Goal: Task Accomplishment & Management: Use online tool/utility

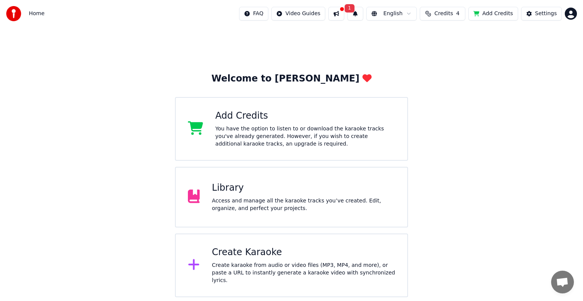
click at [12, 11] on img at bounding box center [13, 13] width 15 height 15
click at [37, 17] on span "Home" at bounding box center [37, 14] width 16 height 8
click at [36, 12] on span "Home" at bounding box center [37, 14] width 16 height 8
click at [269, 145] on div "You have the option to listen to or download the karaoke tracks you've already …" at bounding box center [305, 136] width 180 height 23
click at [258, 267] on div "Create karaoke from audio or video files (MP3, MP4, and more), or paste a URL t…" at bounding box center [303, 273] width 183 height 23
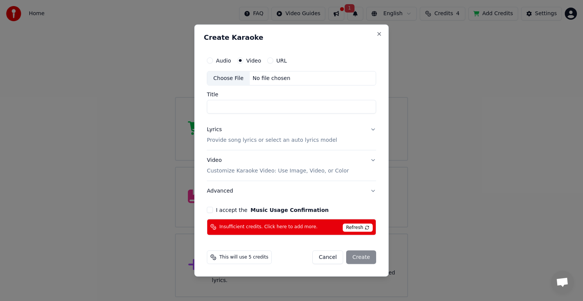
type input "*"
click at [326, 170] on p "Customize Karaoke Video: Use Image, Video, or Color" at bounding box center [278, 171] width 142 height 8
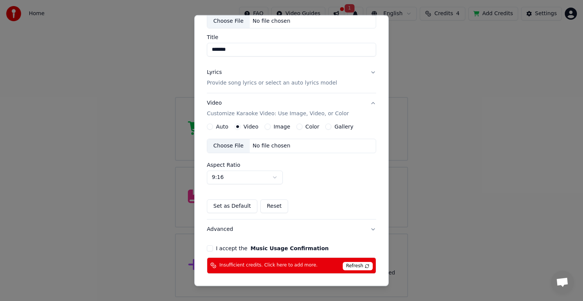
scroll to position [47, 0]
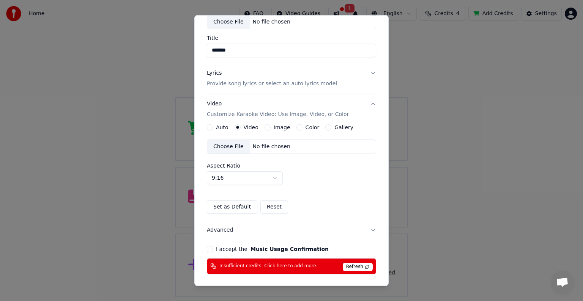
click at [364, 101] on button "Video Customize Karaoke Video: Use Image, Video, or Color" at bounding box center [291, 109] width 169 height 30
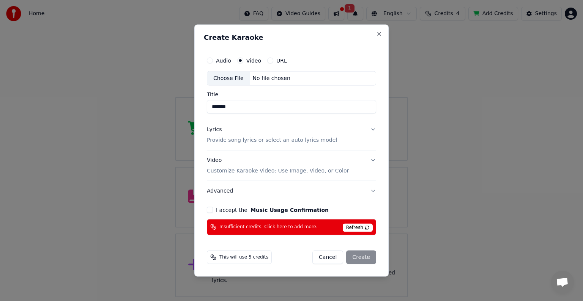
click at [295, 143] on p "Provide song lyrics or select an auto lyrics model" at bounding box center [272, 141] width 130 height 8
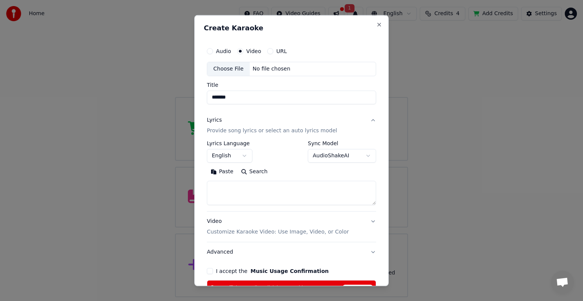
click at [281, 131] on p "Provide song lyrics or select an auto lyrics model" at bounding box center [272, 131] width 130 height 8
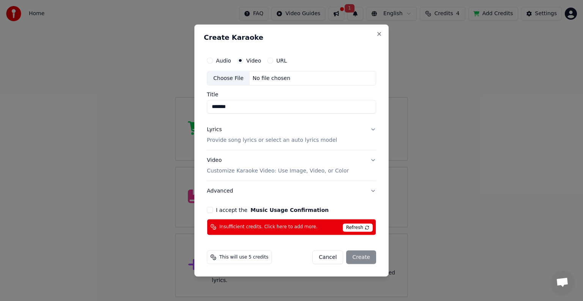
click at [281, 140] on p "Provide song lyrics or select an auto lyrics model" at bounding box center [272, 141] width 130 height 8
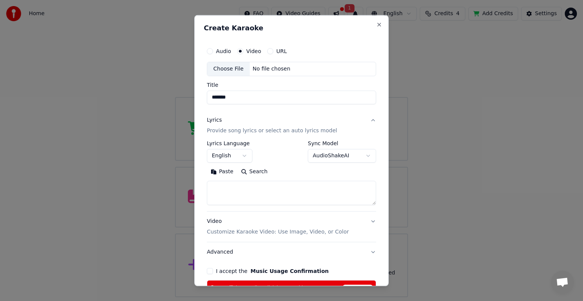
scroll to position [39, 0]
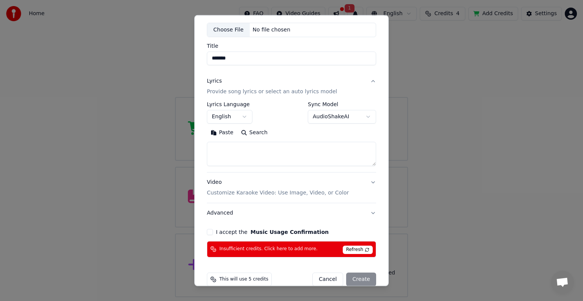
click at [270, 151] on textarea at bounding box center [291, 154] width 169 height 24
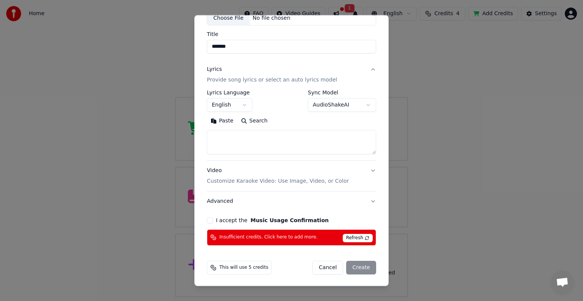
click at [273, 181] on p "Customize Karaoke Video: Use Image, Video, or Color" at bounding box center [278, 182] width 142 height 8
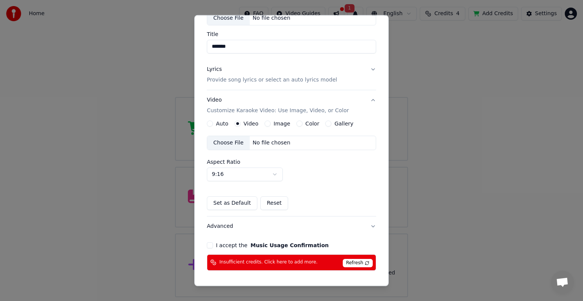
scroll to position [76, 0]
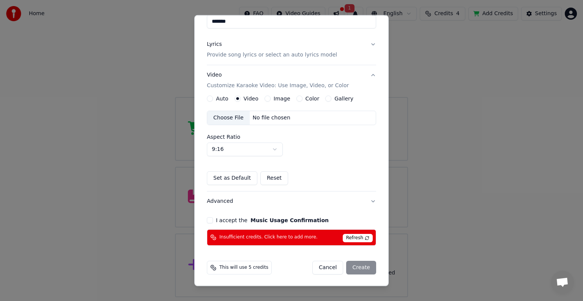
click at [267, 174] on button "Reset" at bounding box center [274, 179] width 28 height 14
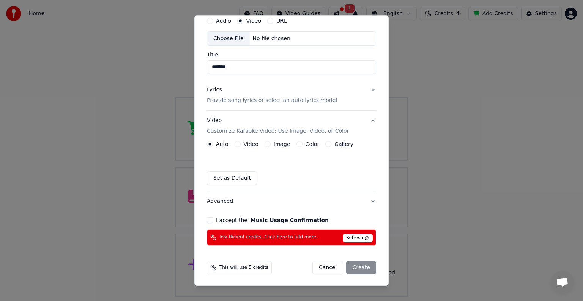
scroll to position [0, 0]
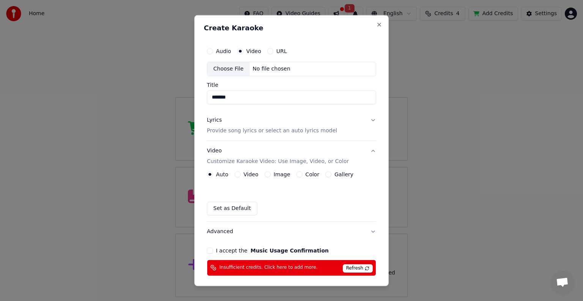
click at [287, 68] on div "Choose File No file chosen" at bounding box center [291, 69] width 169 height 14
click at [288, 62] on div "Choose File No file chosen" at bounding box center [291, 69] width 169 height 14
click at [290, 65] on div "Choose File No file chosen" at bounding box center [291, 69] width 169 height 14
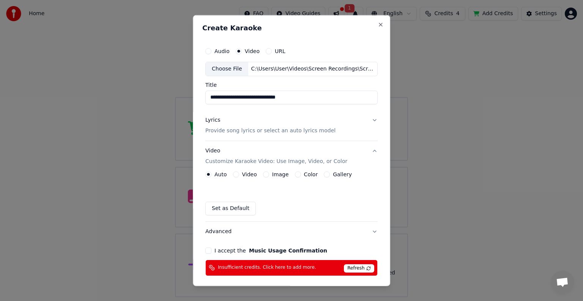
drag, startPoint x: 320, startPoint y: 96, endPoint x: 187, endPoint y: 83, distance: 134.2
click at [187, 83] on body "**********" at bounding box center [291, 149] width 583 height 298
type input "*******"
click at [369, 147] on button "Video Customize Karaoke Video: Use Image, Video, or Color" at bounding box center [291, 156] width 172 height 30
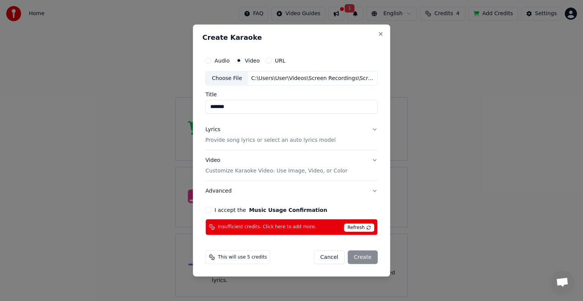
click at [371, 161] on button "Video Customize Karaoke Video: Use Image, Video, or Color" at bounding box center [291, 166] width 172 height 30
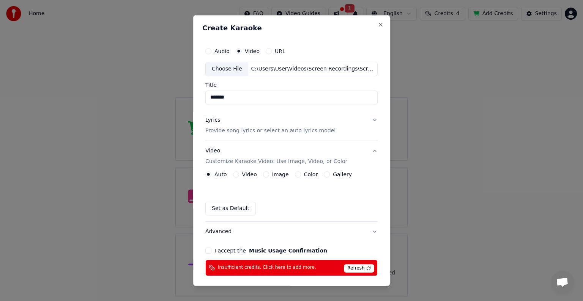
scroll to position [30, 0]
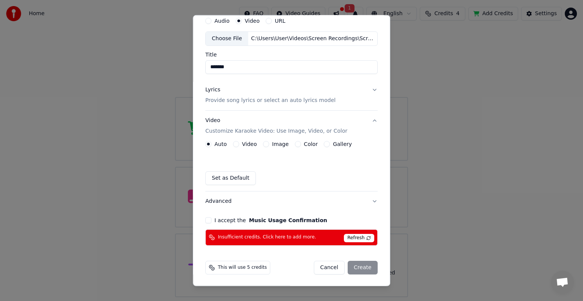
click at [242, 142] on label "Video" at bounding box center [249, 144] width 15 height 5
click at [239, 142] on button "Video" at bounding box center [236, 144] width 6 height 6
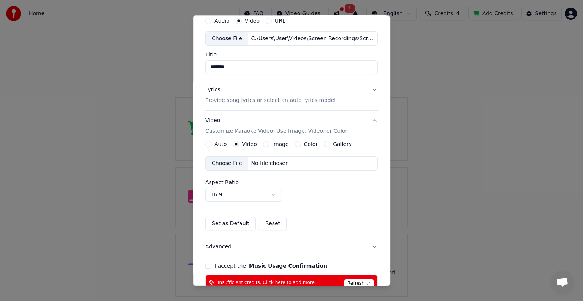
click at [320, 163] on div "Choose File No file chosen" at bounding box center [291, 163] width 172 height 14
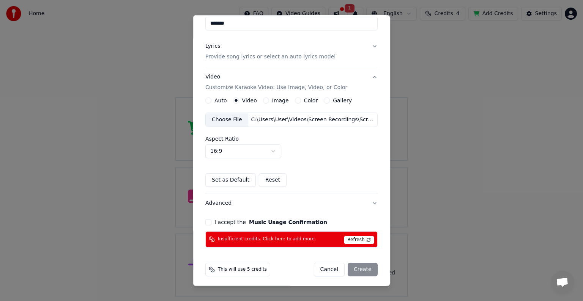
scroll to position [76, 0]
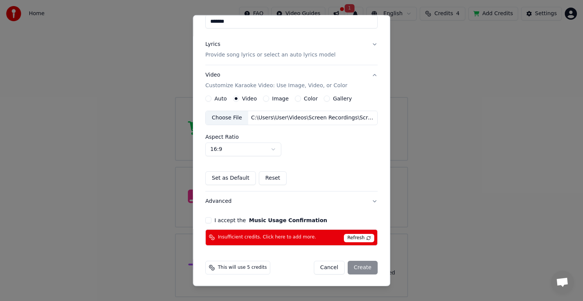
click at [263, 100] on button "Image" at bounding box center [266, 99] width 6 height 6
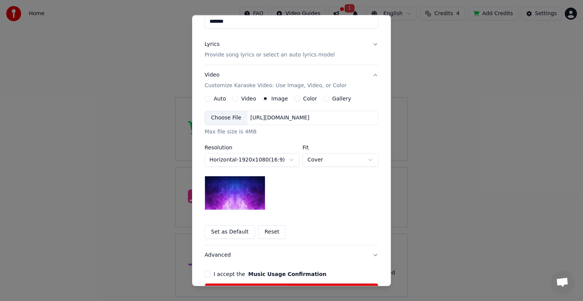
click at [252, 183] on img at bounding box center [235, 193] width 61 height 34
click at [253, 187] on img at bounding box center [235, 193] width 61 height 34
click at [333, 160] on body "**********" at bounding box center [291, 149] width 583 height 298
click at [247, 186] on img at bounding box center [235, 193] width 61 height 34
click at [336, 155] on body "**********" at bounding box center [291, 149] width 583 height 298
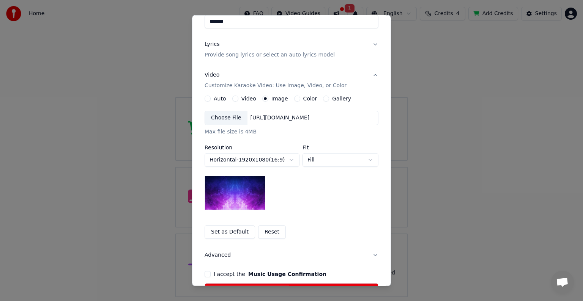
click at [343, 159] on body "**********" at bounding box center [291, 149] width 583 height 298
select select "*****"
click at [248, 186] on img at bounding box center [235, 193] width 61 height 34
click at [323, 98] on div "Gallery" at bounding box center [337, 99] width 28 height 6
click at [323, 98] on button "Gallery" at bounding box center [326, 99] width 6 height 6
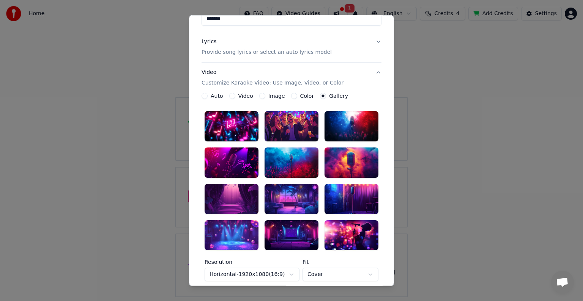
scroll to position [73, 0]
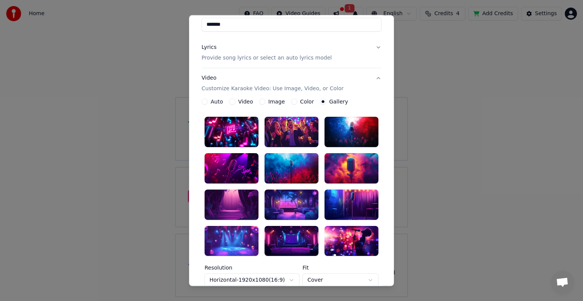
click at [340, 164] on div at bounding box center [351, 168] width 54 height 30
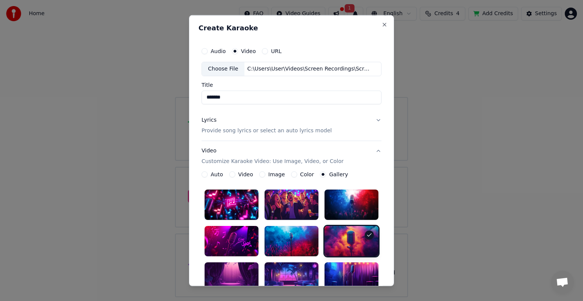
click at [229, 172] on button "Video" at bounding box center [232, 175] width 6 height 6
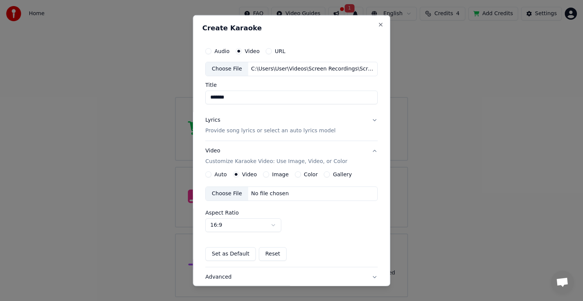
click at [268, 196] on div "No file chosen" at bounding box center [270, 194] width 44 height 8
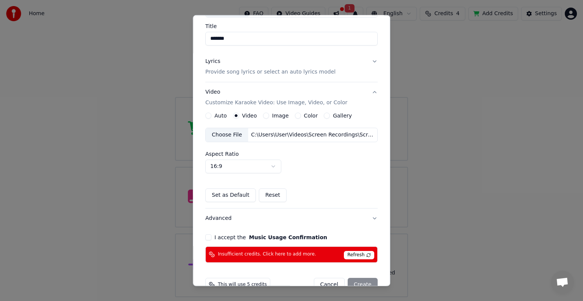
scroll to position [76, 0]
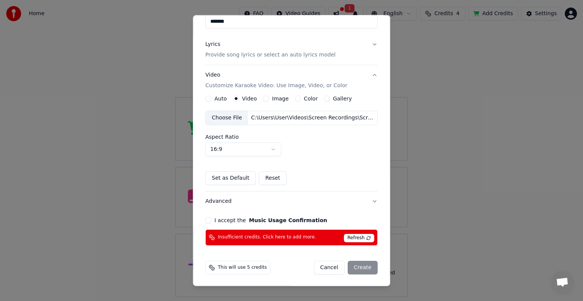
click at [216, 218] on label "I accept the Music Usage Confirmation" at bounding box center [270, 220] width 113 height 5
click at [211, 218] on button "I accept the Music Usage Confirmation" at bounding box center [208, 220] width 6 height 6
click at [362, 268] on div "Cancel Create" at bounding box center [346, 268] width 64 height 14
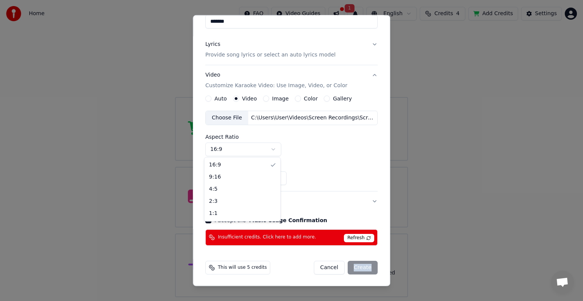
click at [262, 146] on body "Home FAQ Video Guides 1 English Credits 4 Add Credits Settings Welcome to Youka…" at bounding box center [291, 149] width 583 height 298
click at [350, 240] on span "Refresh" at bounding box center [359, 238] width 30 height 8
click at [361, 266] on div "Cancel Create" at bounding box center [346, 268] width 64 height 14
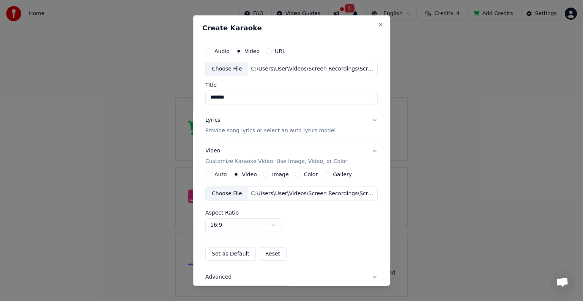
click at [298, 129] on p "Provide song lyrics or select an auto lyrics model" at bounding box center [270, 131] width 130 height 8
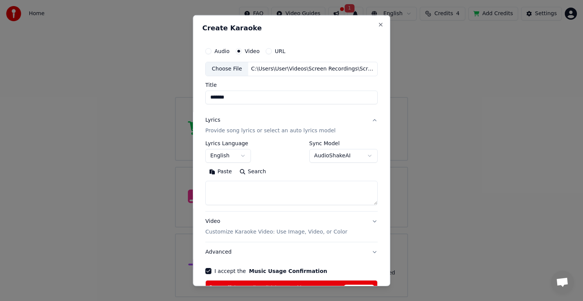
click at [225, 188] on textarea at bounding box center [291, 193] width 172 height 24
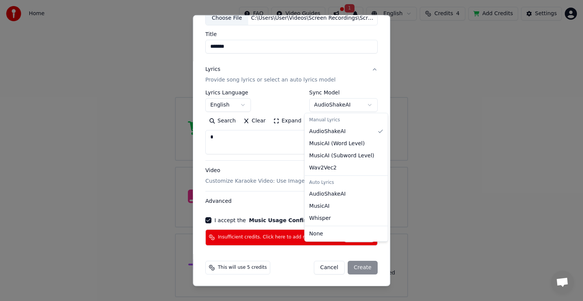
click at [340, 110] on body "**********" at bounding box center [291, 149] width 583 height 298
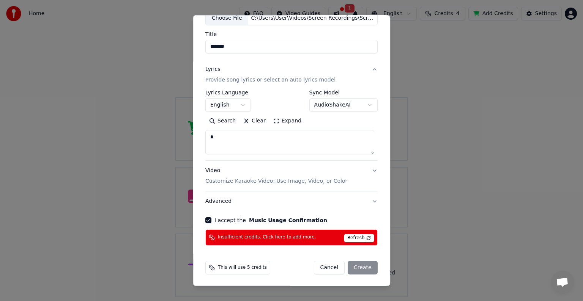
click at [340, 106] on body "**********" at bounding box center [291, 149] width 583 height 298
click at [367, 169] on button "Video Customize Karaoke Video: Use Image, Video, or Color" at bounding box center [291, 176] width 172 height 30
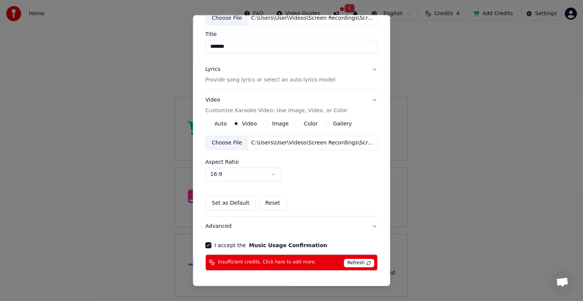
scroll to position [76, 0]
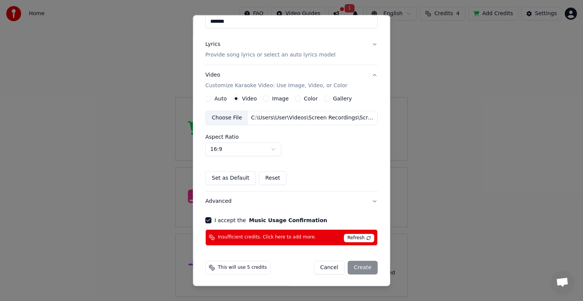
click at [253, 231] on div "Insufficient credits. Click here to add more. Refresh" at bounding box center [291, 238] width 172 height 16
click at [215, 241] on div "Insufficient credits. Click here to add more. Refresh" at bounding box center [291, 238] width 172 height 16
click at [347, 238] on span "Refresh" at bounding box center [359, 238] width 30 height 8
click at [273, 149] on body "Home FAQ Video Guides 1 English Credits 4 Add Credits Settings Welcome to Youka…" at bounding box center [291, 149] width 583 height 298
click at [268, 150] on body "Home FAQ Video Guides 1 English Credits 4 Add Credits Settings Welcome to Youka…" at bounding box center [291, 149] width 583 height 298
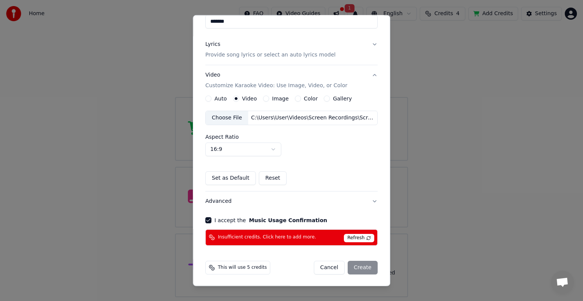
click at [367, 199] on button "Advanced" at bounding box center [291, 202] width 172 height 20
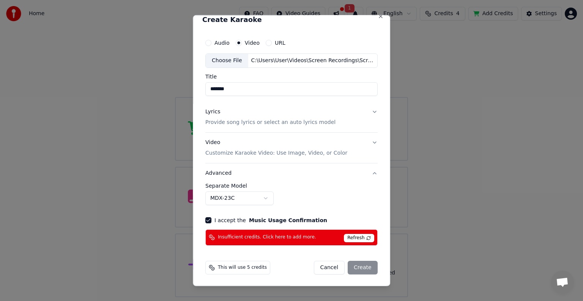
scroll to position [8, 0]
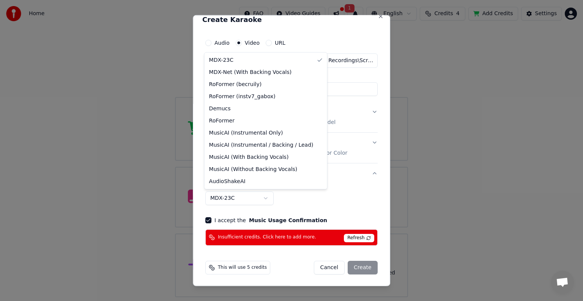
click at [267, 199] on body "**********" at bounding box center [291, 149] width 583 height 298
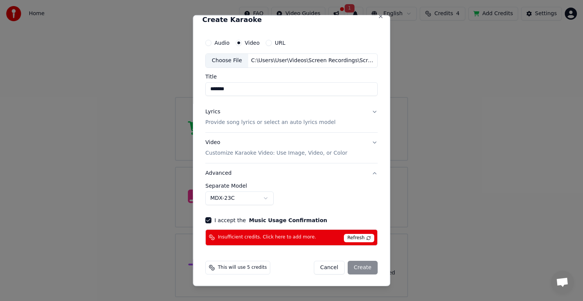
click at [356, 211] on body "**********" at bounding box center [291, 149] width 583 height 298
click at [346, 235] on span "Refresh" at bounding box center [359, 238] width 30 height 8
click at [337, 203] on div "**********" at bounding box center [291, 194] width 172 height 22
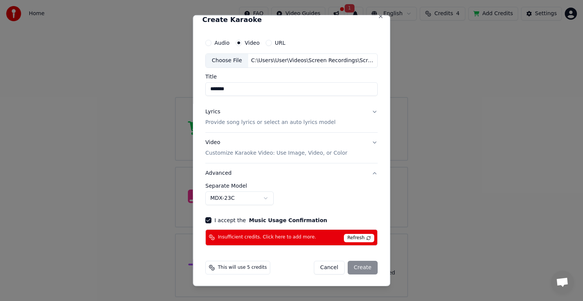
click at [224, 226] on div "**********" at bounding box center [291, 140] width 178 height 217
click at [222, 224] on div "**********" at bounding box center [291, 140] width 178 height 217
click at [214, 220] on label "I accept the Music Usage Confirmation" at bounding box center [270, 220] width 113 height 5
click at [211, 220] on button "I accept the Music Usage Confirmation" at bounding box center [208, 220] width 6 height 6
click at [211, 219] on div "I accept the Music Usage Confirmation" at bounding box center [291, 220] width 172 height 6
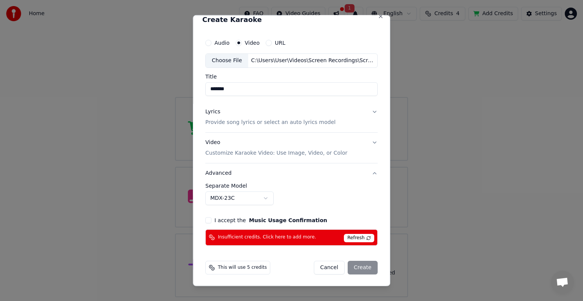
click at [208, 218] on button "I accept the Music Usage Confirmation" at bounding box center [208, 220] width 6 height 6
click at [362, 271] on div "Cancel Create" at bounding box center [346, 268] width 64 height 14
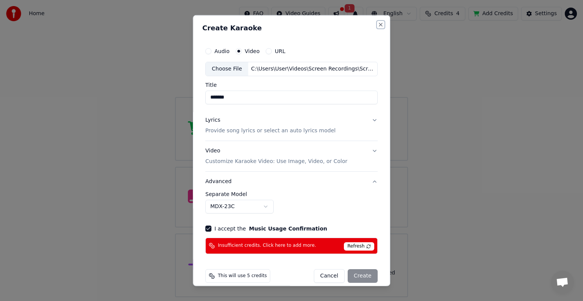
click at [378, 25] on button "Close" at bounding box center [381, 25] width 6 height 6
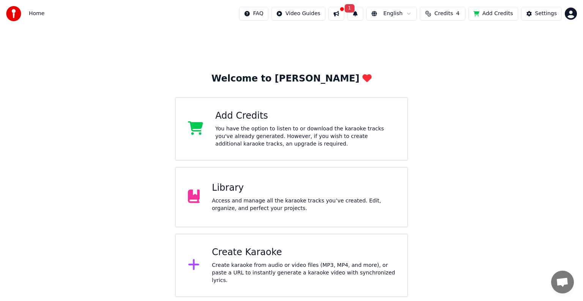
click at [261, 261] on div "Create Karaoke Create karaoke from audio or video files (MP3, MP4, and more), o…" at bounding box center [303, 266] width 183 height 38
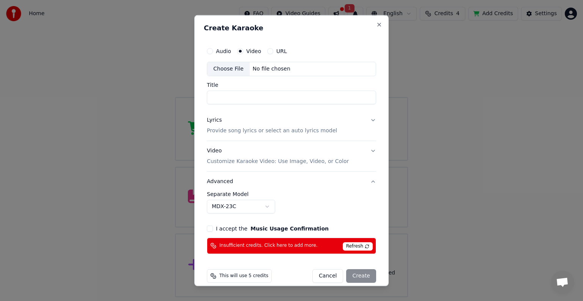
click at [284, 68] on div "No file chosen" at bounding box center [272, 69] width 44 height 8
type input "**********"
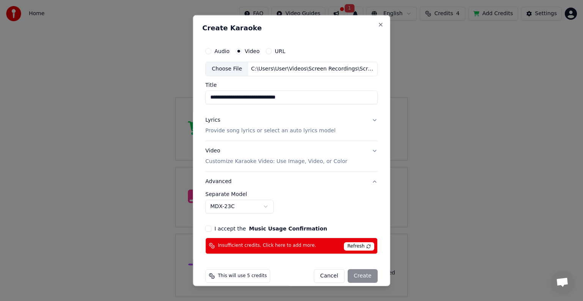
drag, startPoint x: 303, startPoint y: 101, endPoint x: 318, endPoint y: 102, distance: 14.9
click at [318, 102] on input "**********" at bounding box center [291, 98] width 172 height 14
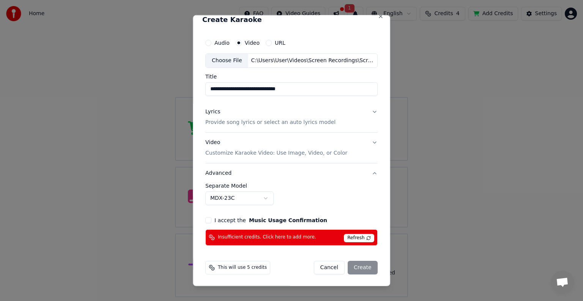
click at [308, 122] on p "Provide song lyrics or select an auto lyrics model" at bounding box center [270, 123] width 130 height 8
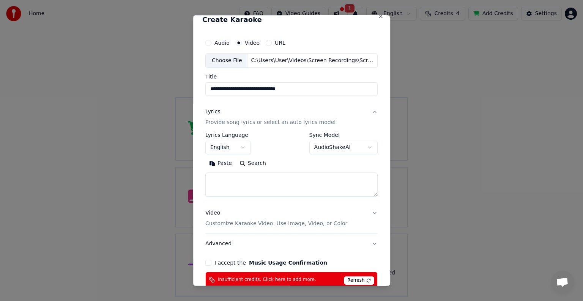
click at [237, 180] on textarea at bounding box center [291, 185] width 172 height 24
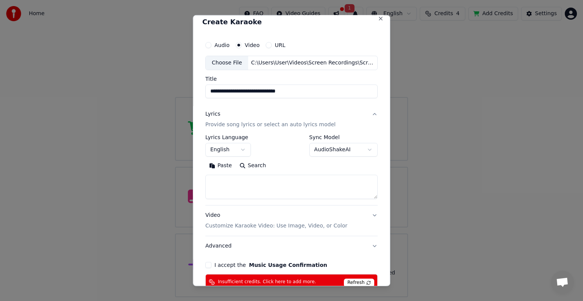
scroll to position [5, 0]
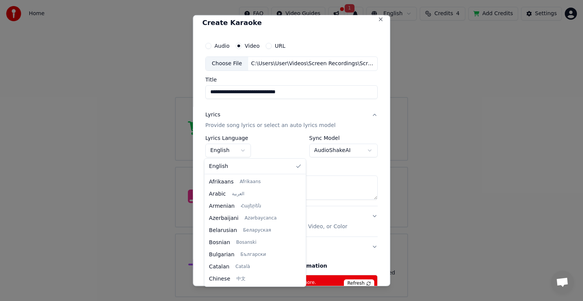
click at [239, 149] on body "**********" at bounding box center [291, 149] width 583 height 298
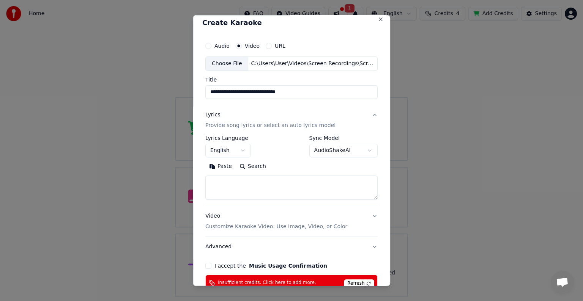
click at [239, 149] on body "**********" at bounding box center [291, 149] width 583 height 298
click at [237, 189] on textarea at bounding box center [291, 188] width 172 height 24
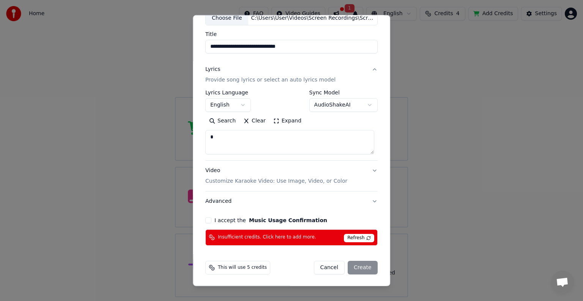
click at [368, 171] on button "Video Customize Karaoke Video: Use Image, Video, or Color" at bounding box center [291, 176] width 172 height 30
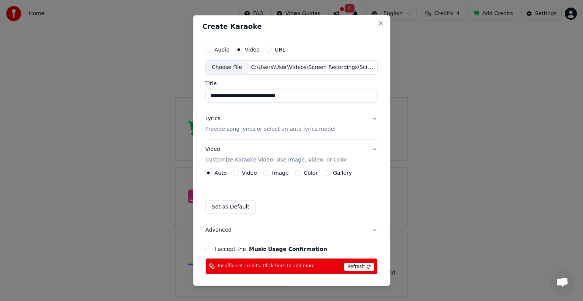
scroll to position [1, 0]
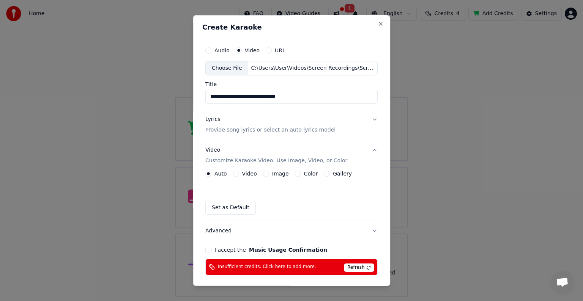
click at [368, 150] on button "Video Customize Karaoke Video: Use Image, Video, or Color" at bounding box center [291, 155] width 172 height 30
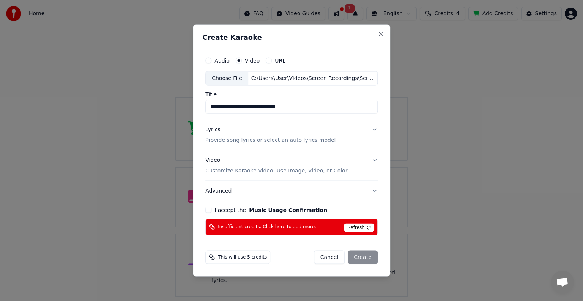
click at [368, 150] on button "Lyrics Provide song lyrics or select an auto lyrics model" at bounding box center [291, 135] width 172 height 30
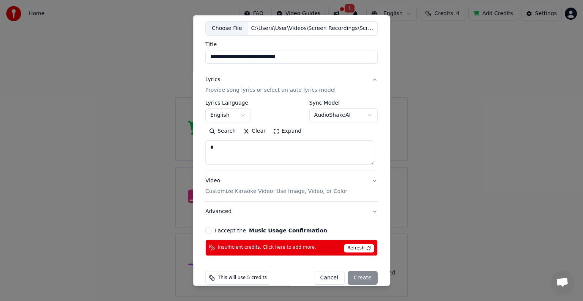
scroll to position [51, 0]
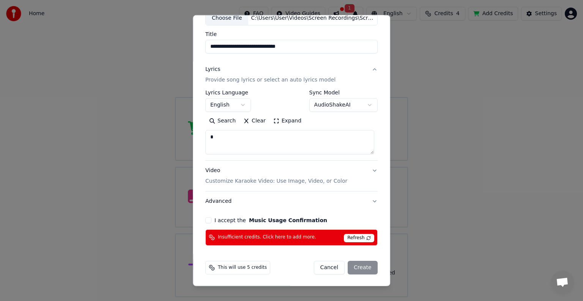
click at [327, 179] on p "Customize Karaoke Video: Use Image, Video, or Color" at bounding box center [276, 182] width 142 height 8
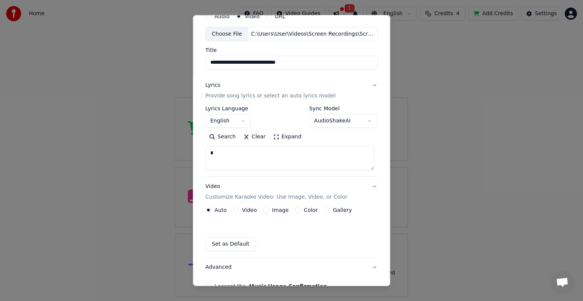
scroll to position [30, 0]
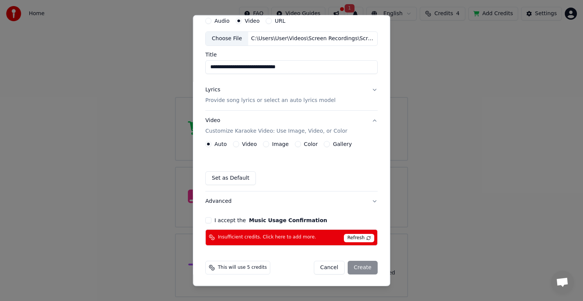
click at [242, 142] on label "Video" at bounding box center [249, 144] width 15 height 5
click at [239, 142] on button "Video" at bounding box center [236, 144] width 6 height 6
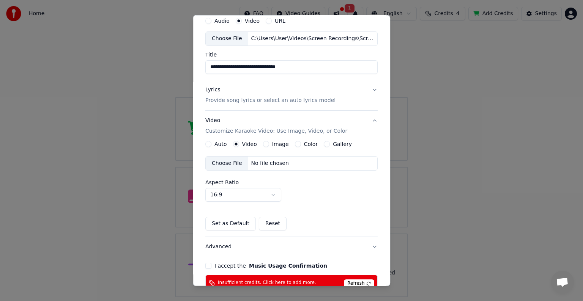
click at [265, 160] on div "No file chosen" at bounding box center [270, 164] width 44 height 8
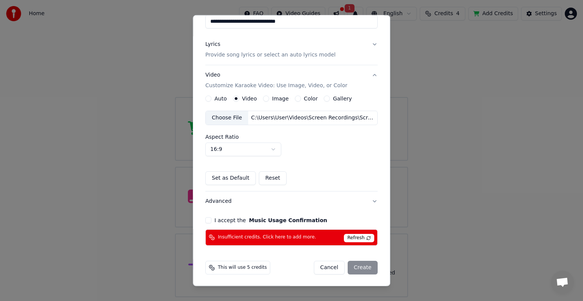
click at [370, 199] on button "Advanced" at bounding box center [291, 202] width 172 height 20
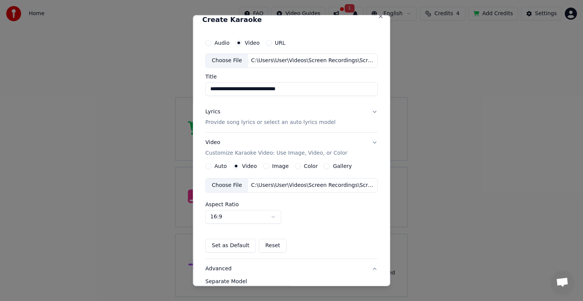
scroll to position [8, 0]
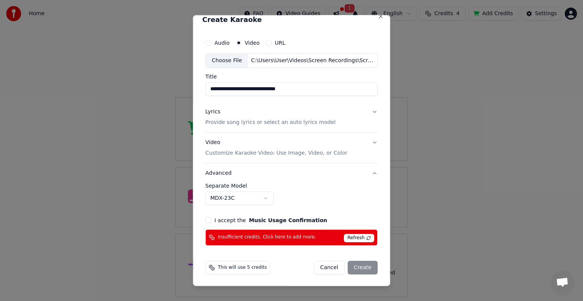
click at [370, 201] on div "**********" at bounding box center [291, 194] width 172 height 22
click at [370, 141] on button "Video Customize Karaoke Video: Use Image, Video, or Color" at bounding box center [291, 148] width 172 height 30
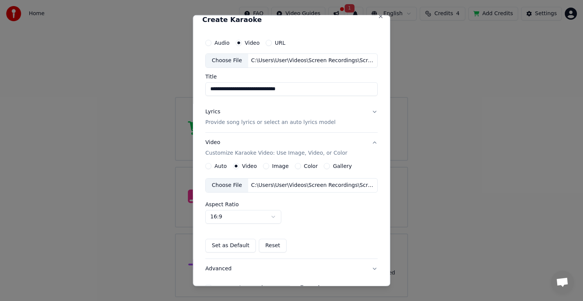
scroll to position [63, 0]
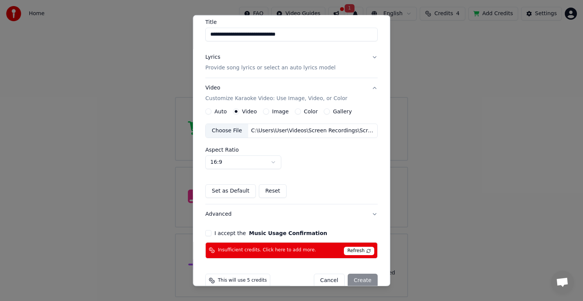
click at [333, 109] on label "Gallery" at bounding box center [342, 111] width 19 height 5
click at [330, 109] on button "Gallery" at bounding box center [327, 112] width 6 height 6
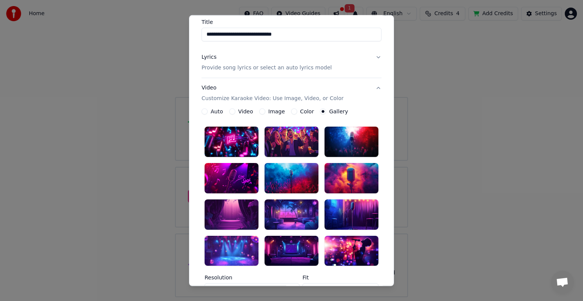
click at [341, 143] on div at bounding box center [351, 142] width 54 height 30
click at [233, 111] on div "Video" at bounding box center [241, 112] width 24 height 6
click at [229, 109] on button "Video" at bounding box center [232, 112] width 6 height 6
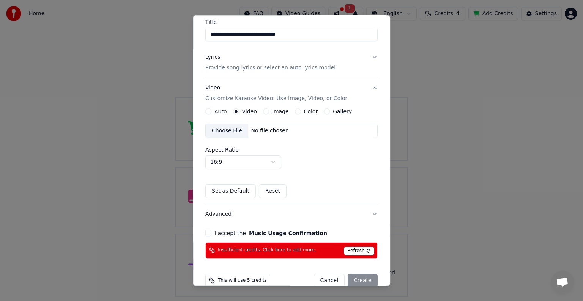
scroll to position [76, 0]
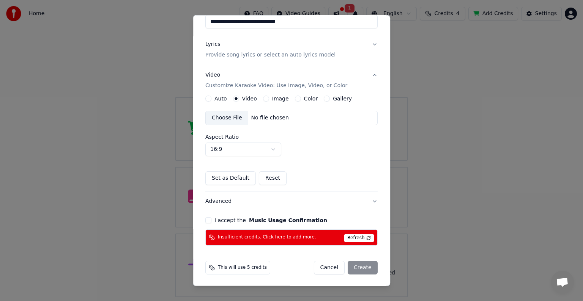
click at [216, 201] on button "Advanced" at bounding box center [291, 202] width 172 height 20
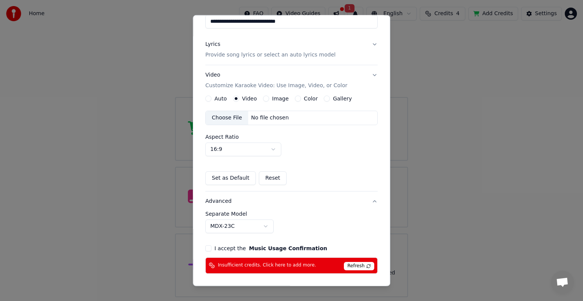
scroll to position [8, 0]
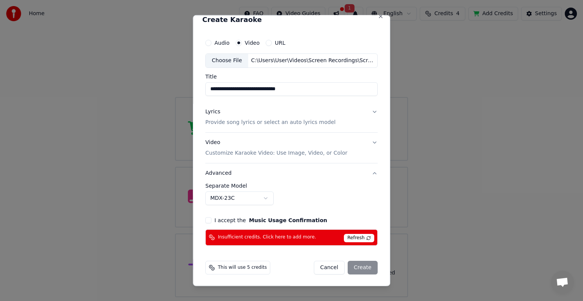
click at [211, 220] on div "I accept the Music Usage Confirmation" at bounding box center [291, 220] width 172 height 6
click at [206, 219] on button "I accept the Music Usage Confirmation" at bounding box center [208, 220] width 6 height 6
click at [356, 240] on span "Refresh" at bounding box center [359, 238] width 30 height 8
click at [358, 261] on div "Cancel Create" at bounding box center [346, 268] width 64 height 14
click at [361, 266] on div "Cancel Create" at bounding box center [346, 268] width 64 height 14
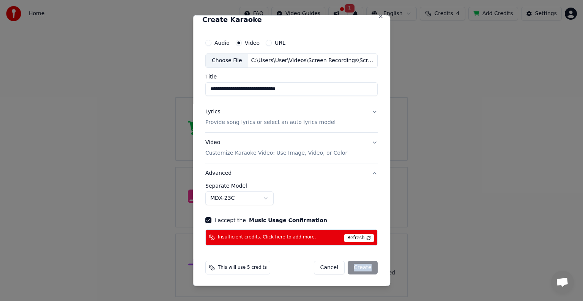
click at [361, 266] on div "Cancel Create" at bounding box center [346, 268] width 64 height 14
click at [216, 269] on div "This will use 5 credits" at bounding box center [237, 268] width 65 height 14
click at [326, 270] on button "Cancel" at bounding box center [329, 268] width 31 height 14
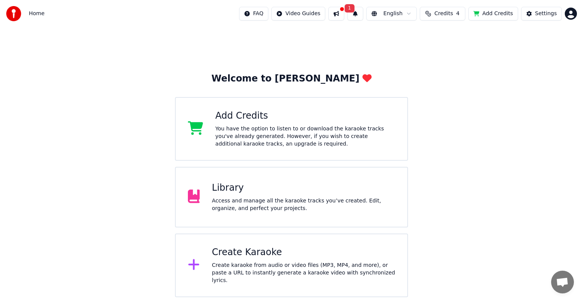
click at [282, 183] on div "Library" at bounding box center [303, 188] width 183 height 12
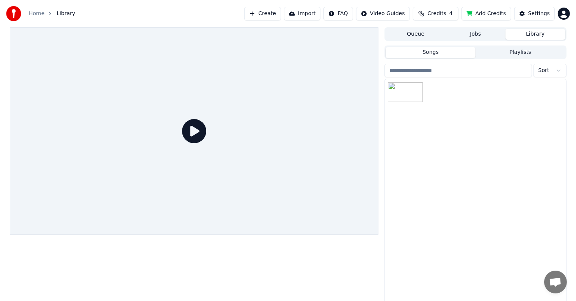
click at [481, 33] on button "Jobs" at bounding box center [476, 34] width 60 height 11
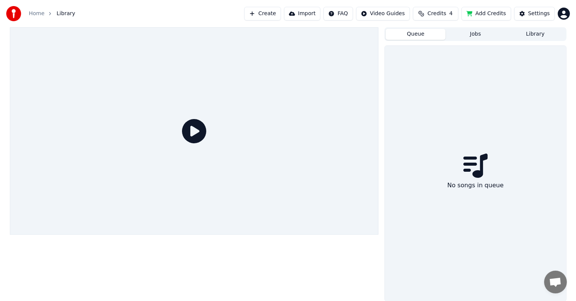
click at [434, 35] on button "Queue" at bounding box center [416, 34] width 60 height 11
click at [446, 10] on span "Credits" at bounding box center [437, 14] width 19 height 8
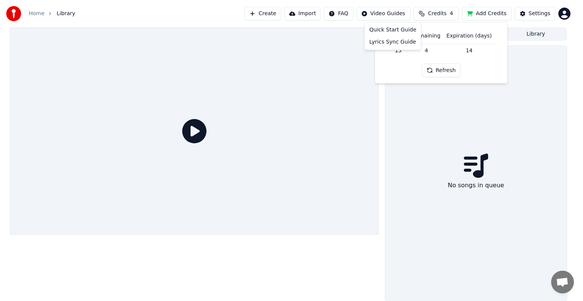
click at [384, 12] on html "Home Library Create Import FAQ Video Guides Credits 4 Add Credits Settings Queu…" at bounding box center [291, 150] width 583 height 301
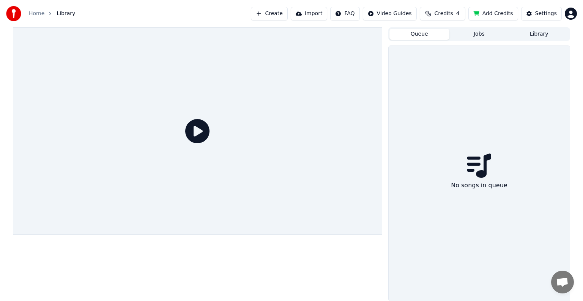
click at [356, 11] on html "Home Library Create Import FAQ Video Guides Credits 4 Add Credits Settings Queu…" at bounding box center [291, 150] width 583 height 301
click at [312, 11] on button "Import" at bounding box center [302, 14] width 36 height 14
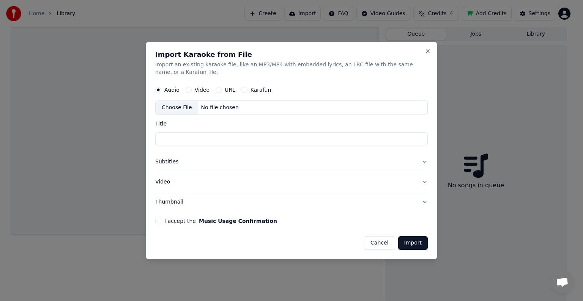
click at [217, 107] on div "No file chosen" at bounding box center [220, 108] width 44 height 8
click at [431, 50] on div "Import Karaoke from File Import an existing karaoke file, like an MP3/MP4 with …" at bounding box center [291, 151] width 291 height 218
click at [422, 47] on div "Import Karaoke from File Import an existing karaoke file, like an MP3/MP4 with …" at bounding box center [291, 151] width 291 height 218
click at [373, 243] on button "Cancel" at bounding box center [379, 243] width 31 height 14
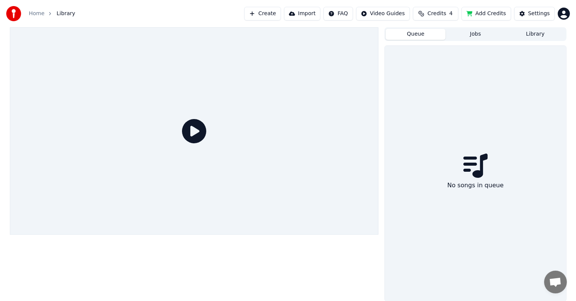
click at [280, 12] on button "Create" at bounding box center [262, 14] width 37 height 14
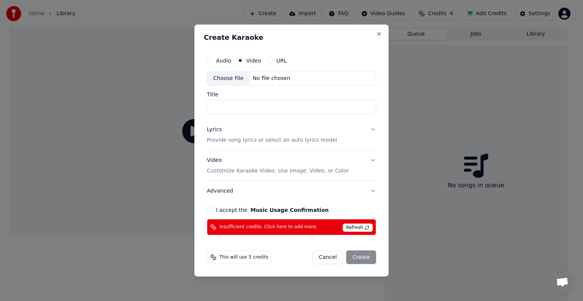
click at [304, 76] on div "Choose File No file chosen" at bounding box center [291, 78] width 169 height 14
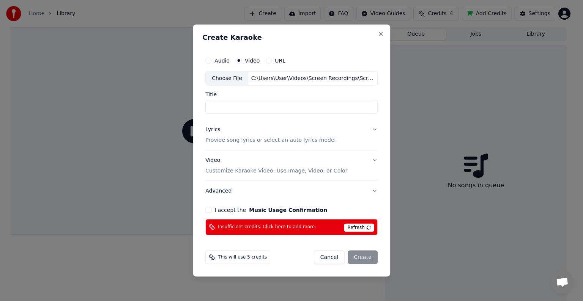
type input "**********"
click at [296, 74] on div "Choose File C:\Users\User\Videos\Screen Recordings\Screen Recording 2025-09-28 …" at bounding box center [291, 78] width 172 height 14
drag, startPoint x: 306, startPoint y: 108, endPoint x: 115, endPoint y: 96, distance: 191.7
click at [115, 96] on body "**********" at bounding box center [288, 150] width 576 height 301
click at [332, 111] on input "**********" at bounding box center [291, 107] width 172 height 14
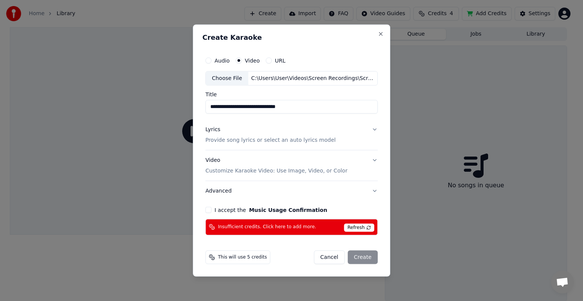
drag, startPoint x: 332, startPoint y: 111, endPoint x: 162, endPoint y: 90, distance: 170.6
click at [162, 90] on body "**********" at bounding box center [288, 150] width 576 height 301
click at [362, 228] on span "Refresh" at bounding box center [359, 228] width 30 height 8
click at [225, 227] on span "Insufficient credits. Click here to add more." at bounding box center [267, 227] width 98 height 6
click at [378, 34] on button "Close" at bounding box center [381, 34] width 6 height 6
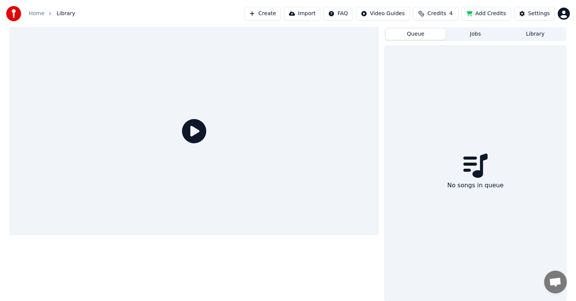
click at [446, 13] on span "Credits" at bounding box center [437, 14] width 19 height 8
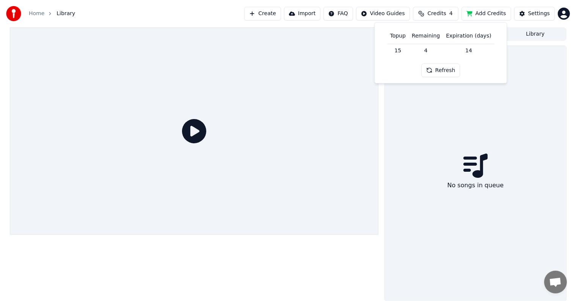
click at [437, 69] on button "Refresh" at bounding box center [441, 71] width 39 height 14
click at [407, 37] on th "Topup" at bounding box center [398, 35] width 22 height 15
click at [427, 37] on th "Remaining" at bounding box center [426, 35] width 34 height 15
click at [462, 38] on th "Expiration (days)" at bounding box center [468, 35] width 51 height 15
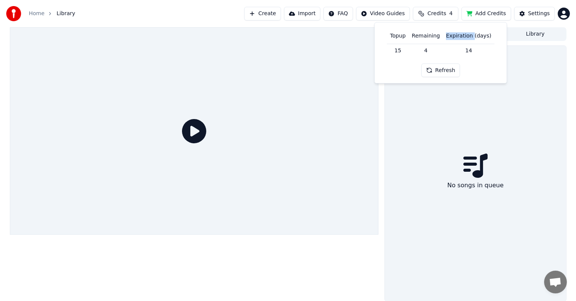
click at [462, 38] on th "Expiration (days)" at bounding box center [468, 35] width 51 height 15
click at [490, 66] on div "Topup Remaining Expiration (days) 15 4 14 Refresh" at bounding box center [441, 52] width 120 height 49
click at [398, 43] on th "Topup" at bounding box center [398, 35] width 22 height 15
click at [505, 101] on div "No songs in queue" at bounding box center [475, 173] width 181 height 255
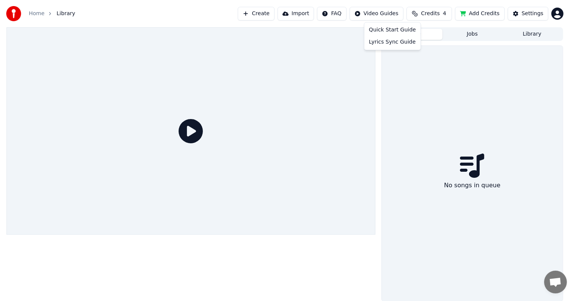
click at [389, 12] on html "Home Library Create Import FAQ Video Guides Credits 4 Add Credits Settings Queu…" at bounding box center [288, 150] width 576 height 301
click at [419, 115] on html "Home Library Create Import FAQ Video Guides Credits 4 Add Credits Settings Queu…" at bounding box center [291, 150] width 583 height 301
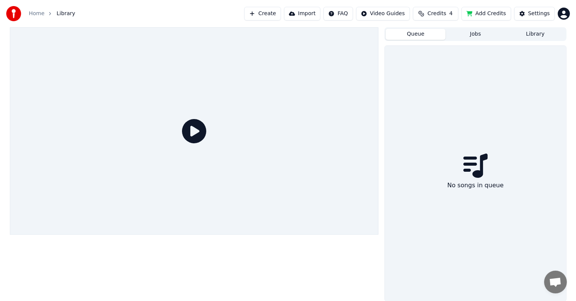
click at [270, 16] on button "Create" at bounding box center [262, 14] width 37 height 14
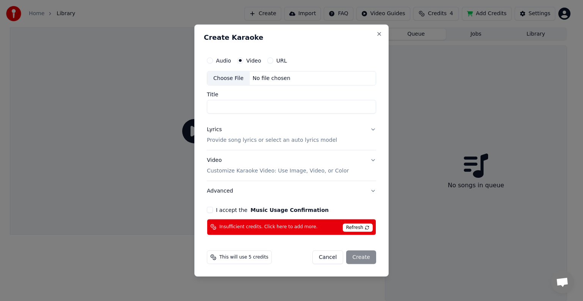
click at [348, 227] on span "Refresh" at bounding box center [358, 228] width 30 height 8
click at [366, 227] on span "Refresh" at bounding box center [358, 228] width 30 height 8
